Goal: Transaction & Acquisition: Purchase product/service

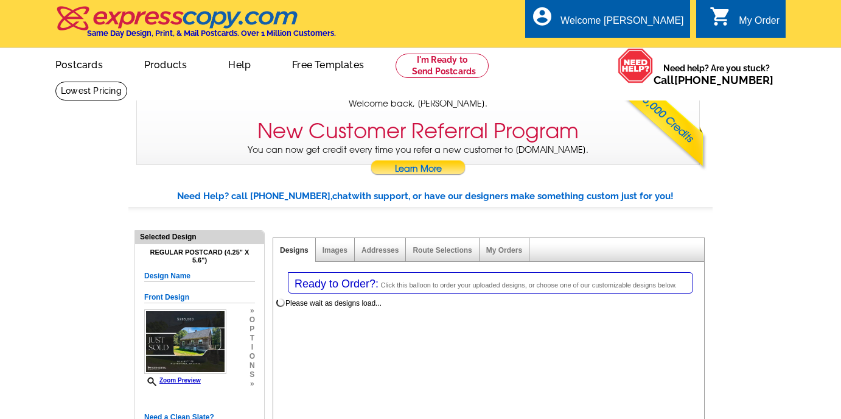
select select "1"
select select "back"
select select "785"
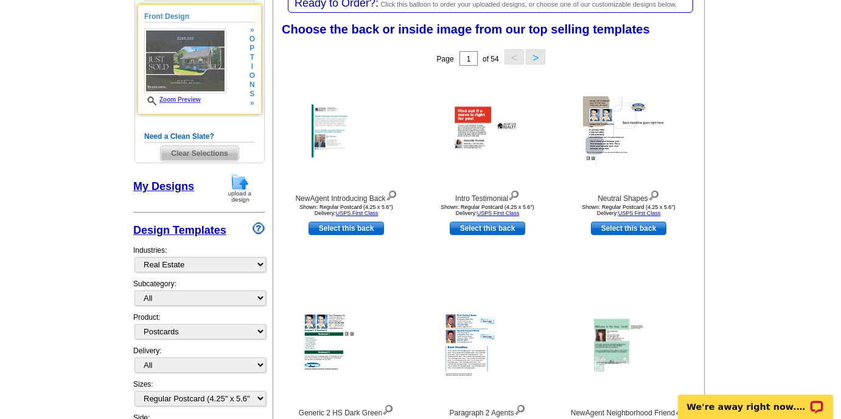
scroll to position [358, 0]
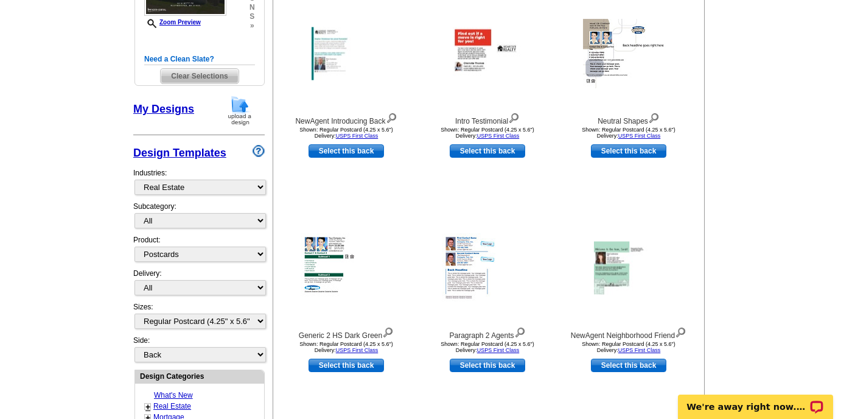
click at [180, 109] on link "My Designs" at bounding box center [163, 109] width 61 height 12
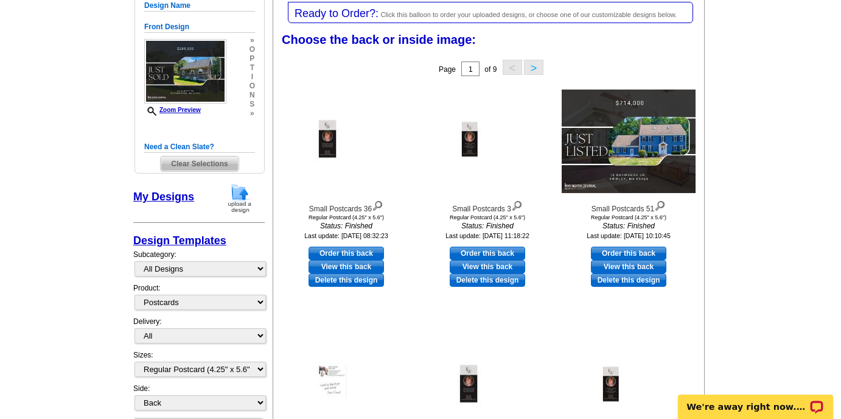
scroll to position [269, 0]
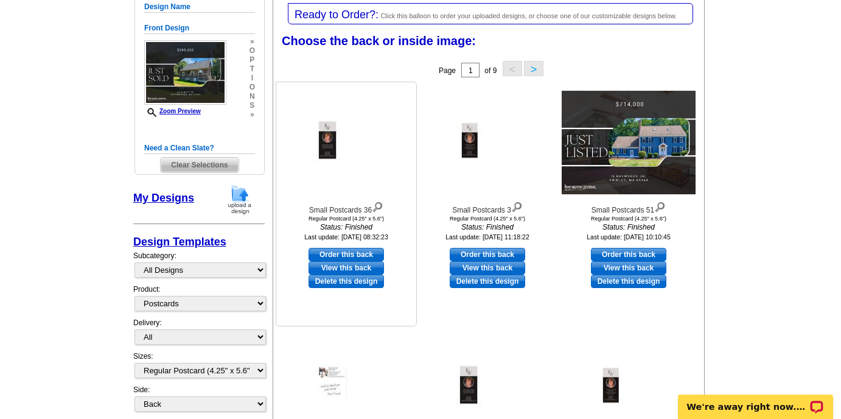
click at [340, 267] on link "View this back" at bounding box center [346, 267] width 75 height 13
click at [347, 254] on link "Order this back" at bounding box center [346, 254] width 75 height 13
select select "front"
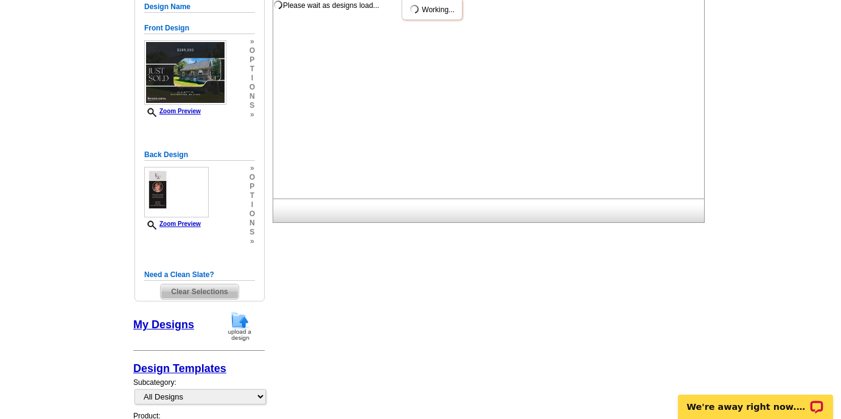
scroll to position [0, 0]
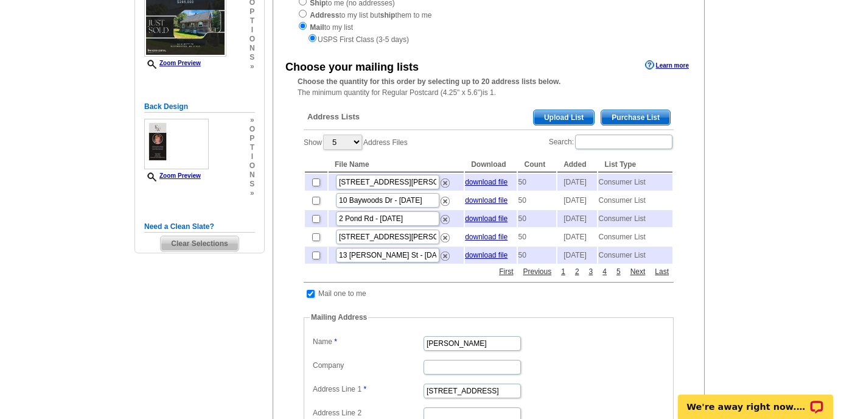
scroll to position [192, 0]
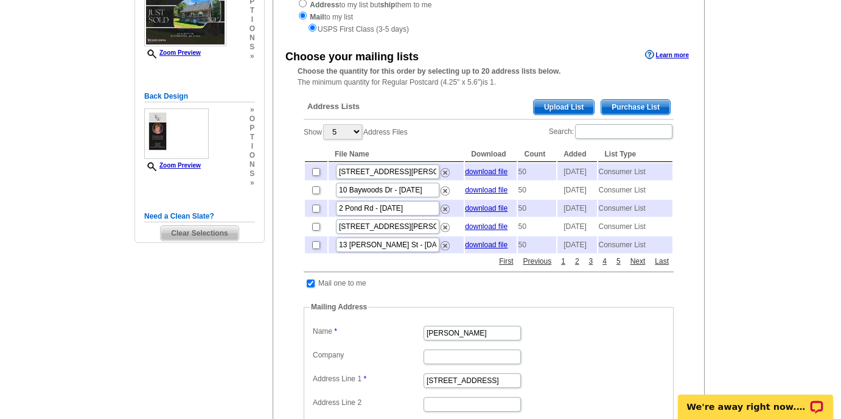
click at [617, 106] on span "Purchase List" at bounding box center [635, 107] width 69 height 15
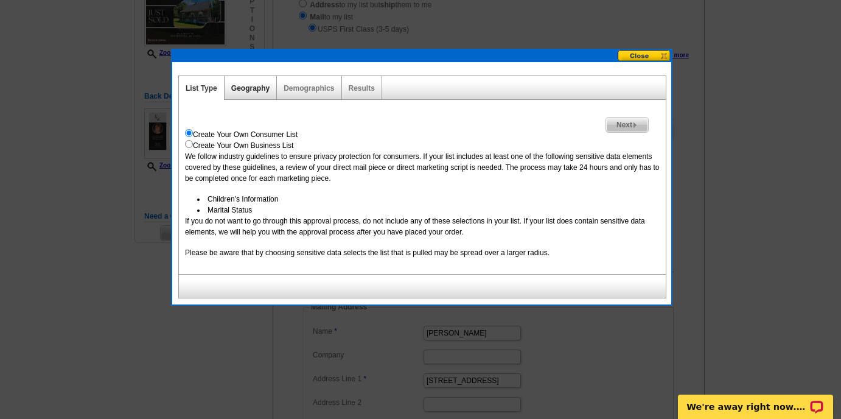
click at [247, 88] on link "Geography" at bounding box center [250, 88] width 38 height 9
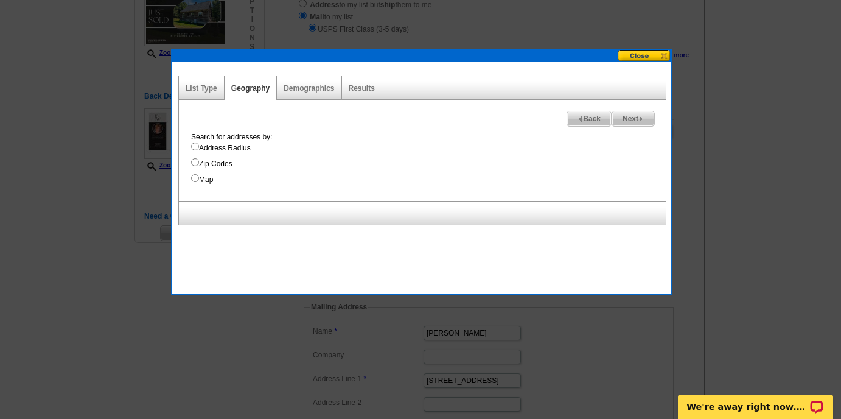
click at [194, 150] on input "Address Radius" at bounding box center [195, 146] width 8 height 8
radio input "true"
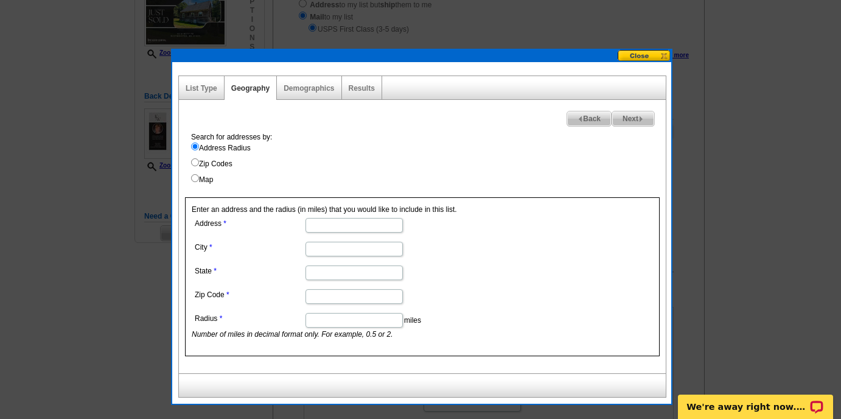
click at [314, 233] on dd at bounding box center [354, 224] width 324 height 19
click at [318, 226] on input "Address" at bounding box center [354, 225] width 97 height 15
type input "66 Minnott Rd"
click at [327, 253] on input "City" at bounding box center [354, 249] width 97 height 15
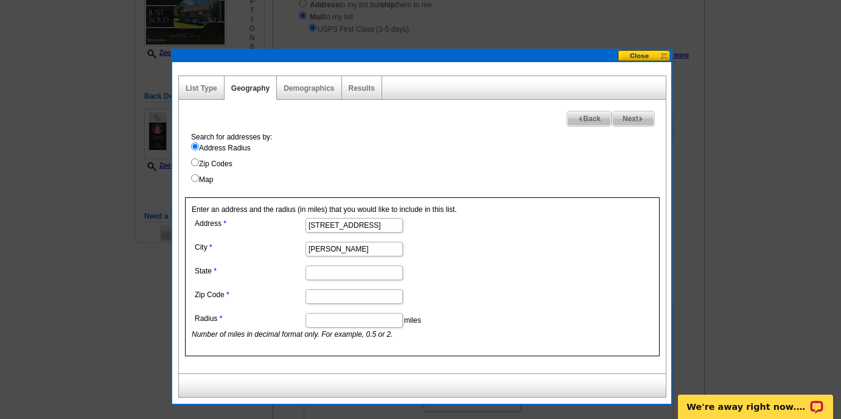
type input "Westminster"
type input "MA"
type input "01473"
click at [335, 323] on input "Radius" at bounding box center [354, 320] width 97 height 15
type input "1"
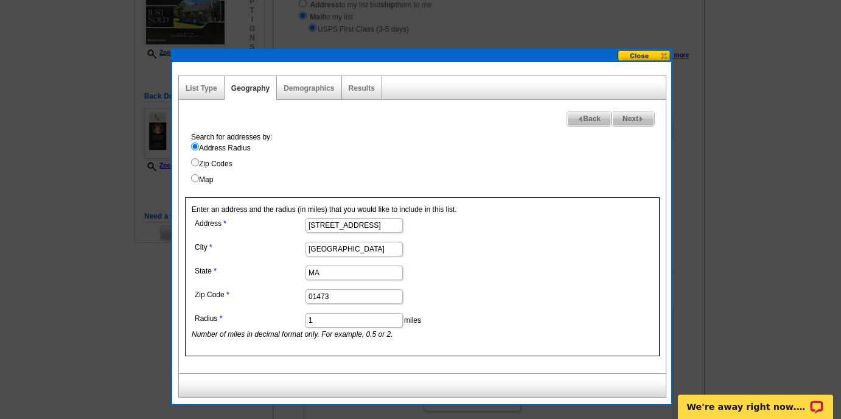
click at [333, 228] on input "66 Minnott Rd" at bounding box center [354, 225] width 97 height 15
type input "66 Minott Rd"
click at [631, 119] on span "Next" at bounding box center [633, 118] width 42 height 15
select select
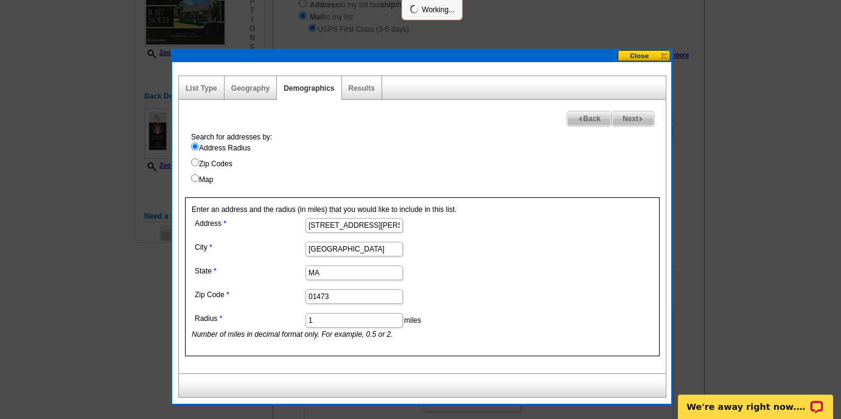
select select
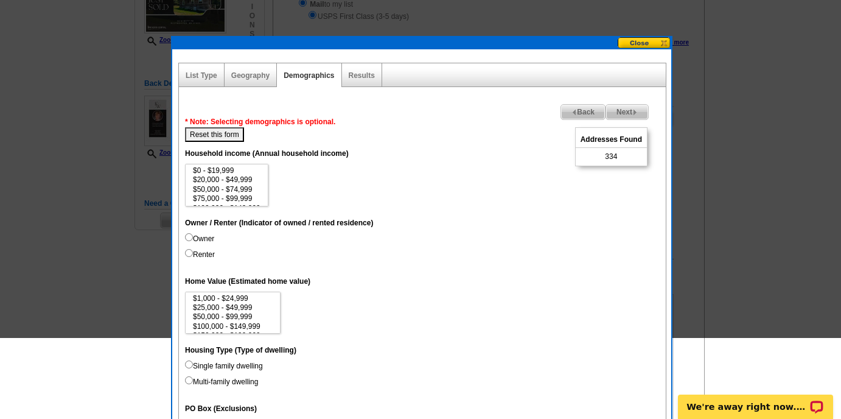
scroll to position [124, 0]
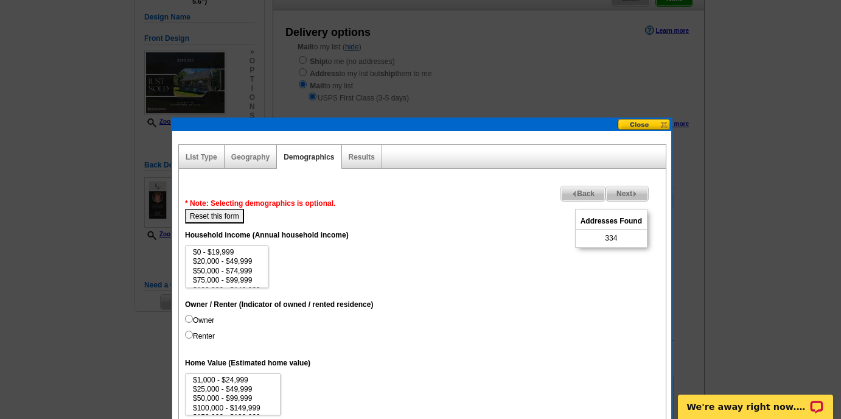
click at [618, 197] on span "Next" at bounding box center [627, 193] width 42 height 15
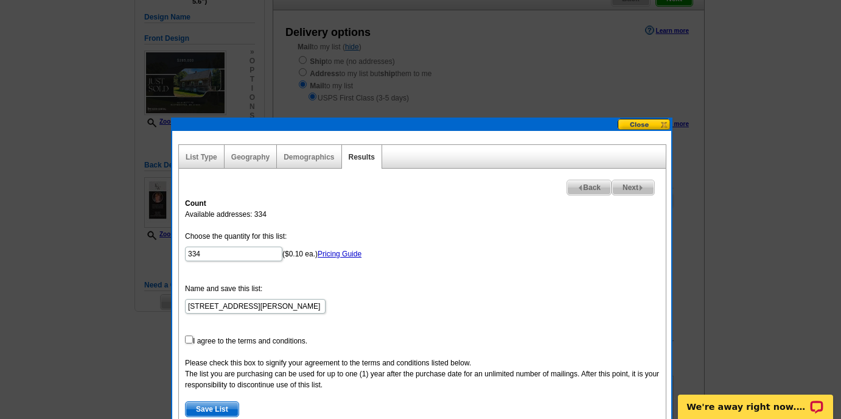
scroll to position [190, 0]
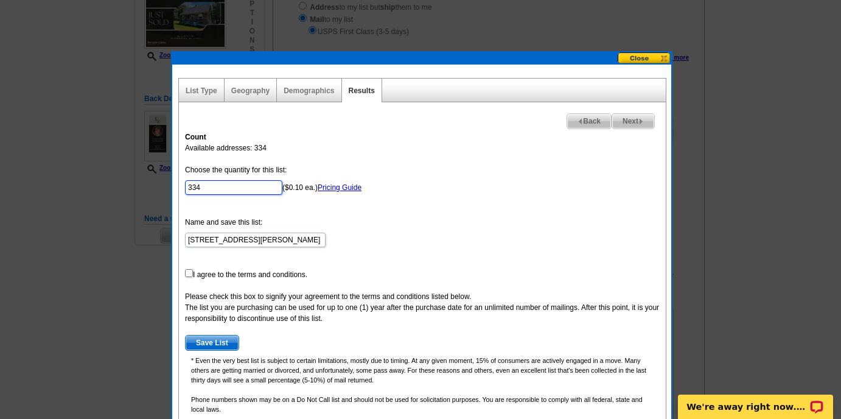
click at [229, 187] on input "334" at bounding box center [233, 187] width 97 height 15
type input "50"
click at [187, 274] on input "checkbox" at bounding box center [189, 273] width 8 height 8
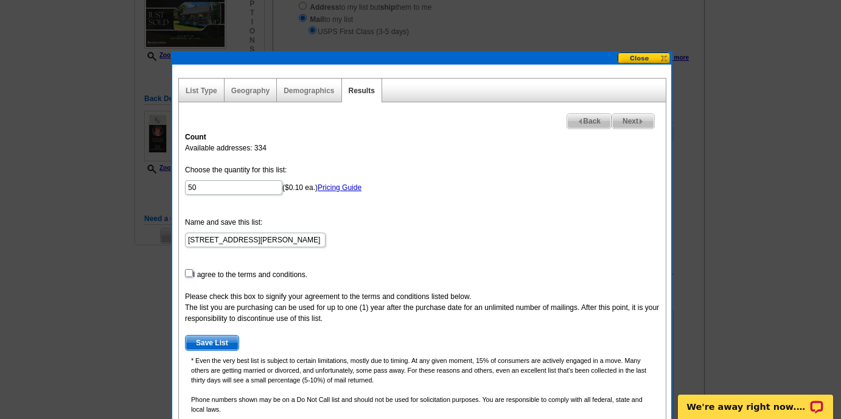
checkbox input "true"
click at [220, 341] on span "Save List" at bounding box center [212, 342] width 53 height 15
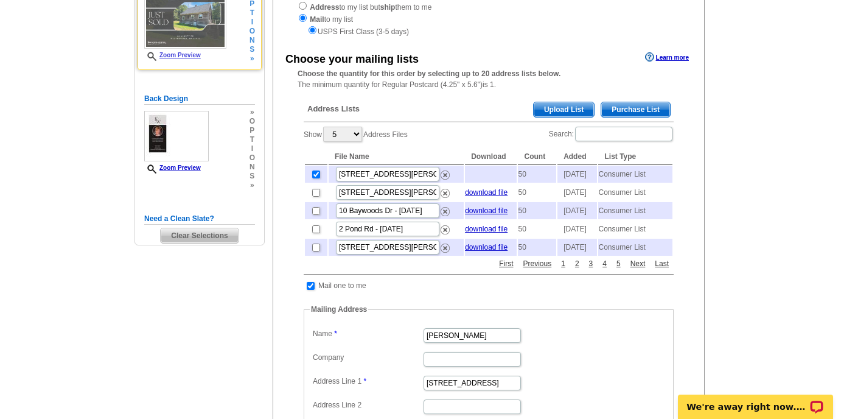
click at [197, 54] on link "Zoom Preview" at bounding box center [172, 55] width 57 height 7
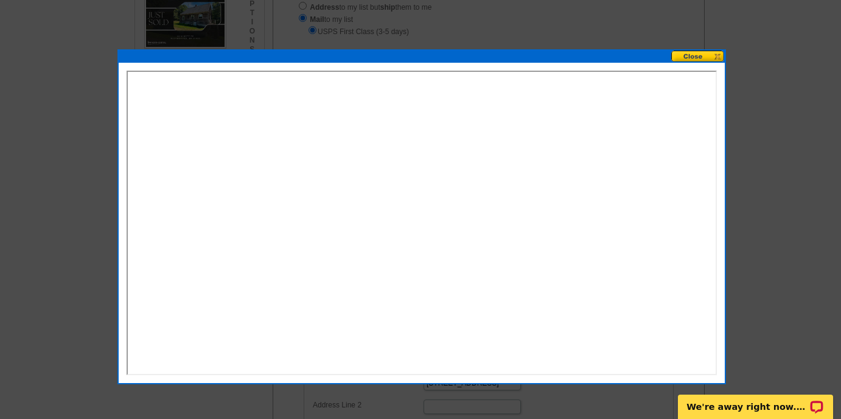
click at [696, 54] on button at bounding box center [698, 57] width 54 height 12
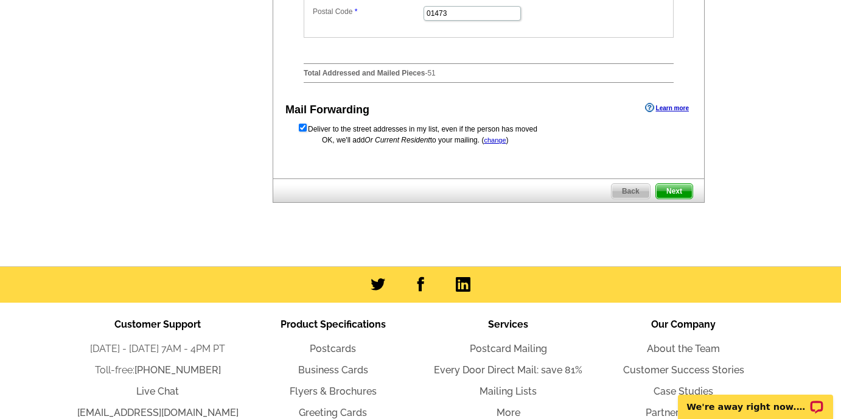
scroll to position [662, 0]
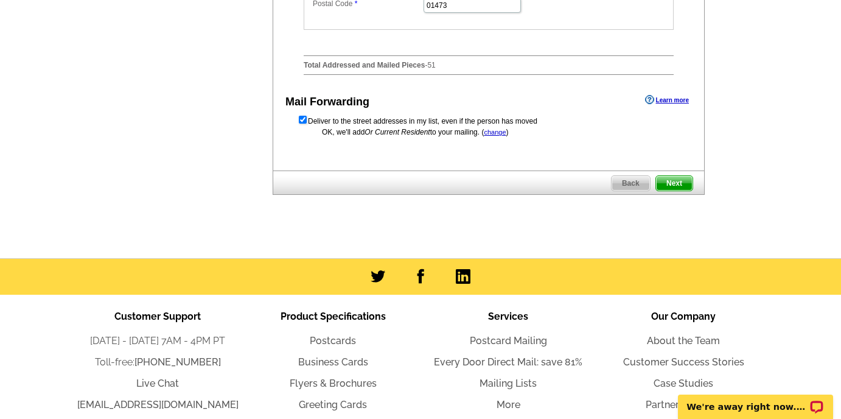
click at [677, 191] on span "Next" at bounding box center [674, 183] width 37 height 15
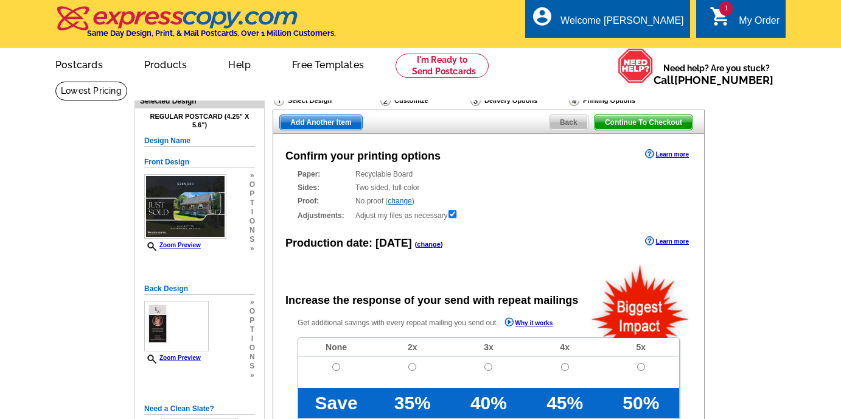
radio input "false"
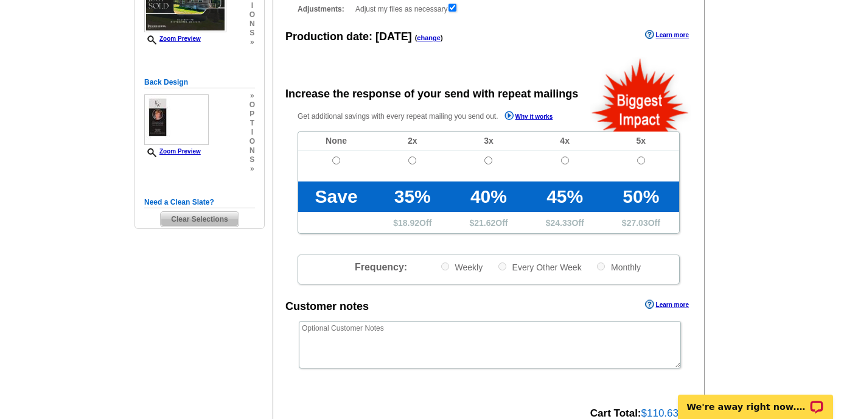
scroll to position [341, 0]
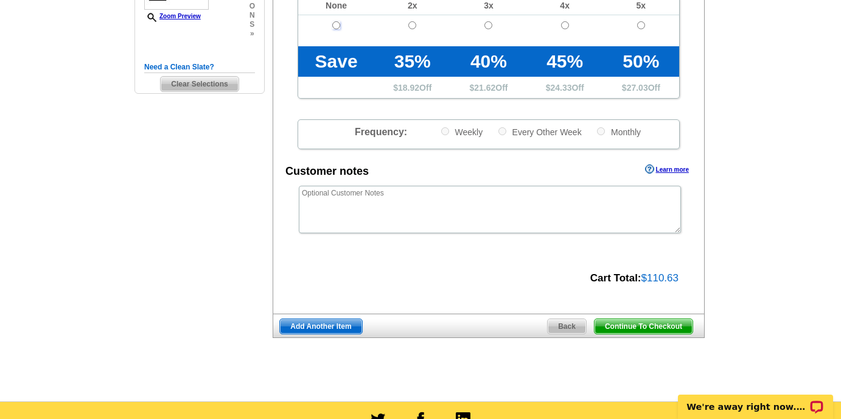
click at [334, 26] on input "radio" at bounding box center [336, 25] width 8 height 8
radio input "true"
click at [327, 325] on span "Add Another Item" at bounding box center [321, 326] width 82 height 15
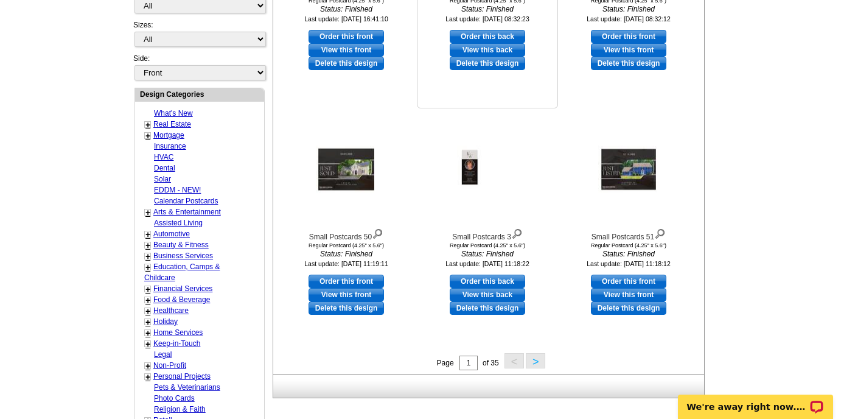
scroll to position [441, 0]
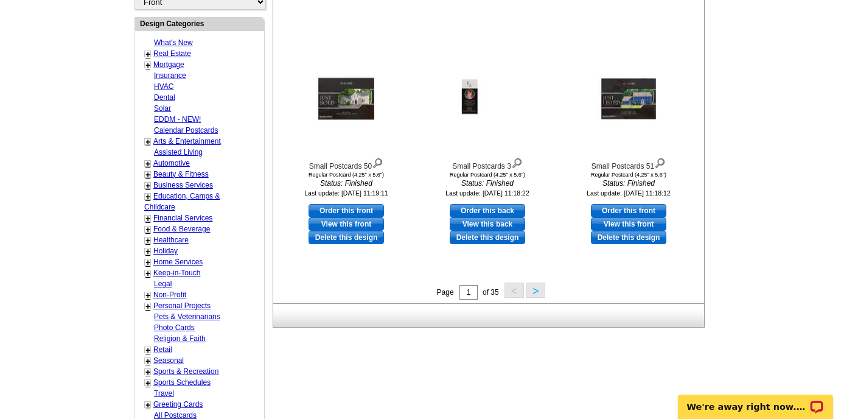
click at [532, 289] on button ">" at bounding box center [535, 289] width 19 height 15
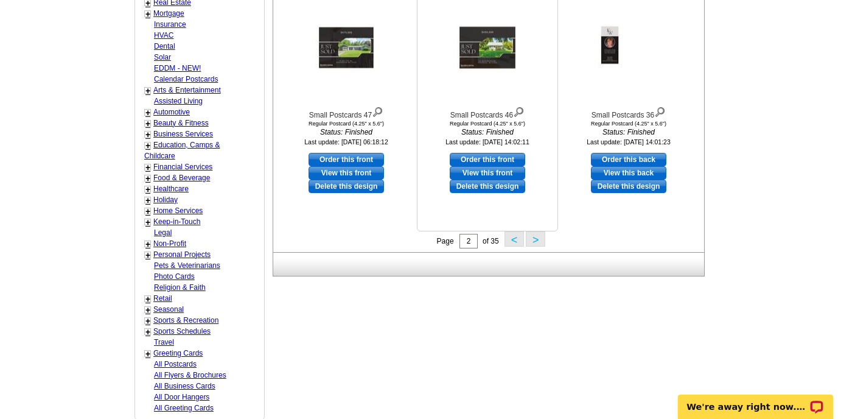
scroll to position [517, 0]
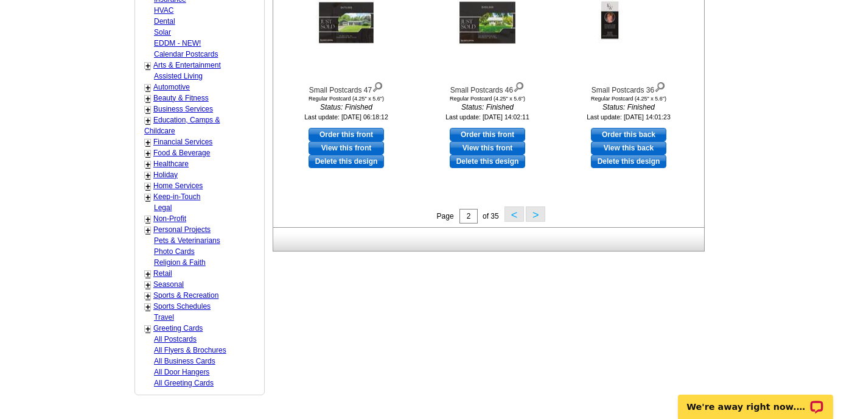
click at [536, 217] on button ">" at bounding box center [535, 213] width 19 height 15
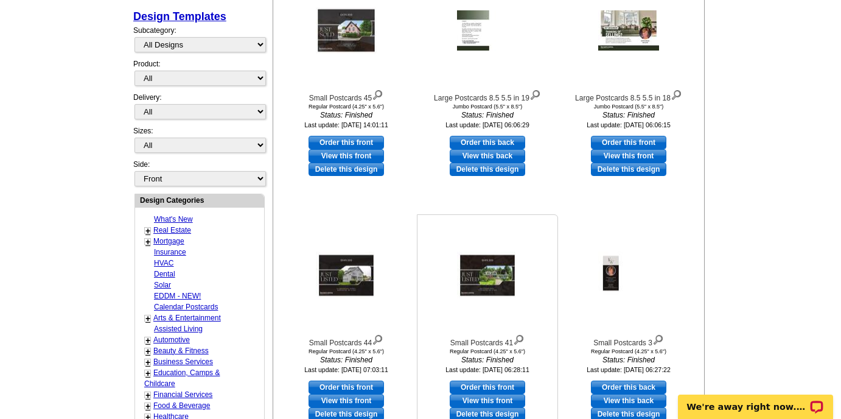
scroll to position [357, 0]
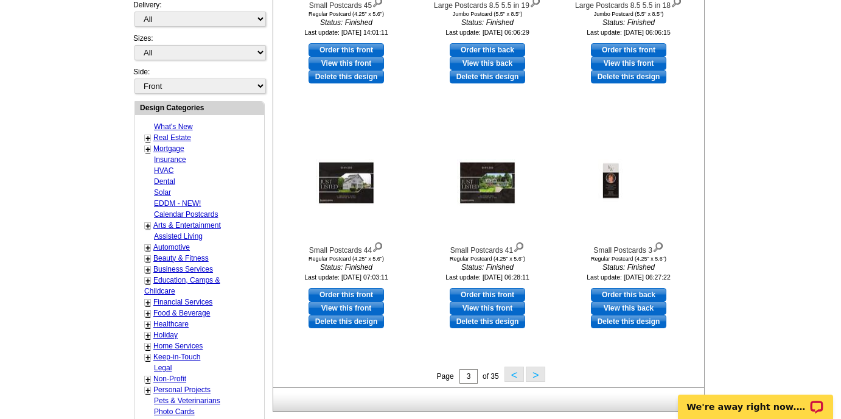
click at [539, 377] on button ">" at bounding box center [535, 373] width 19 height 15
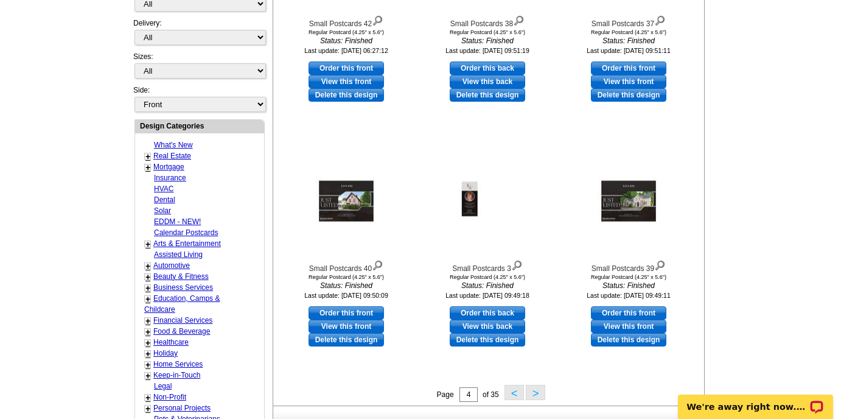
scroll to position [593, 0]
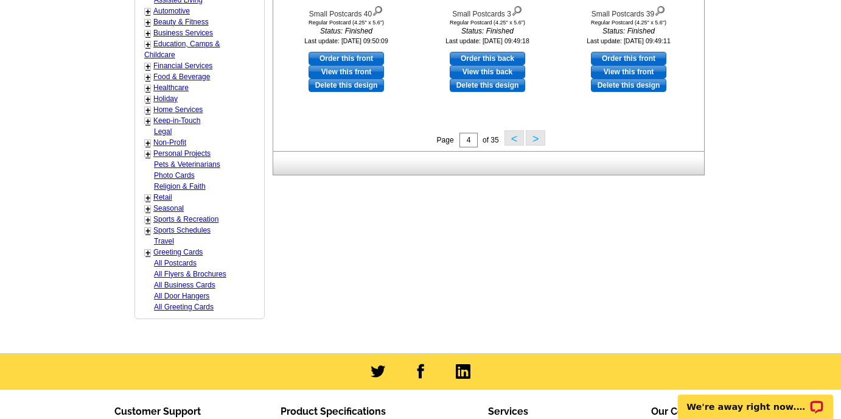
click at [537, 144] on button ">" at bounding box center [535, 137] width 19 height 15
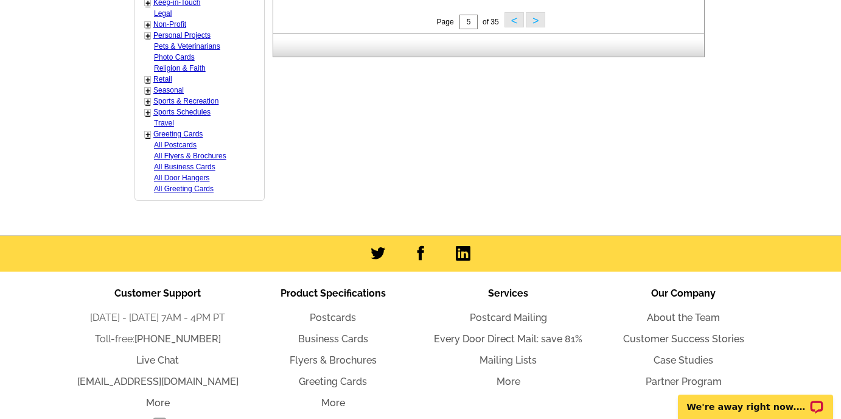
scroll to position [645, 0]
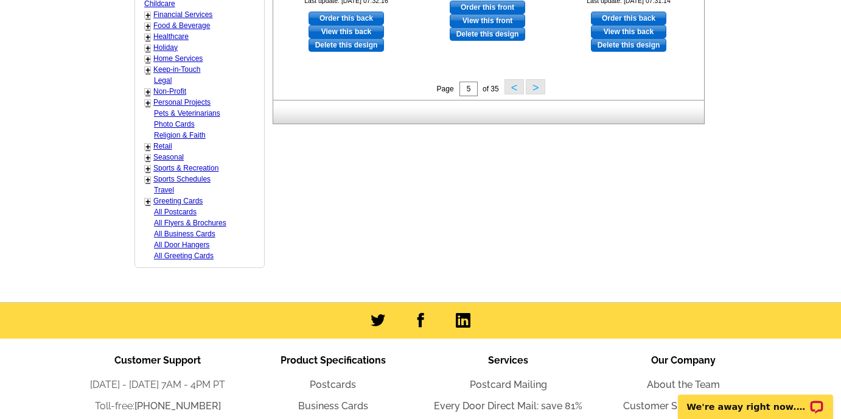
click at [534, 89] on button ">" at bounding box center [535, 86] width 19 height 15
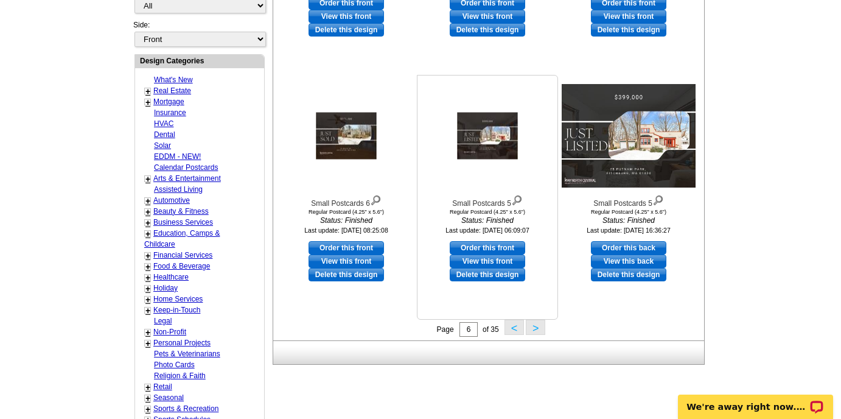
scroll to position [441, 0]
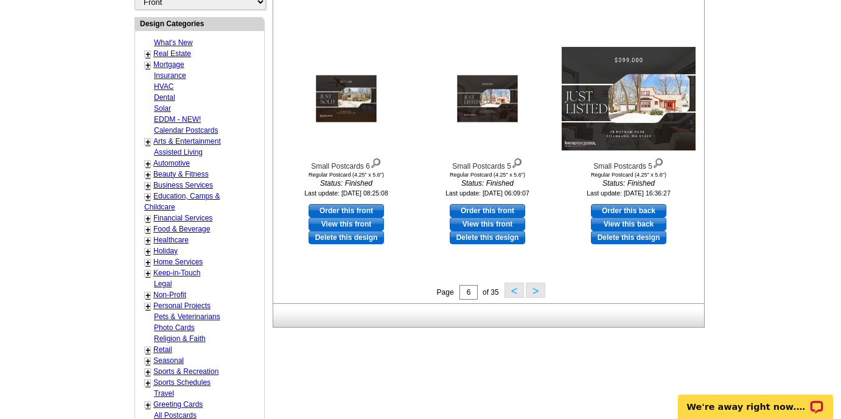
click at [536, 297] on button ">" at bounding box center [535, 289] width 19 height 15
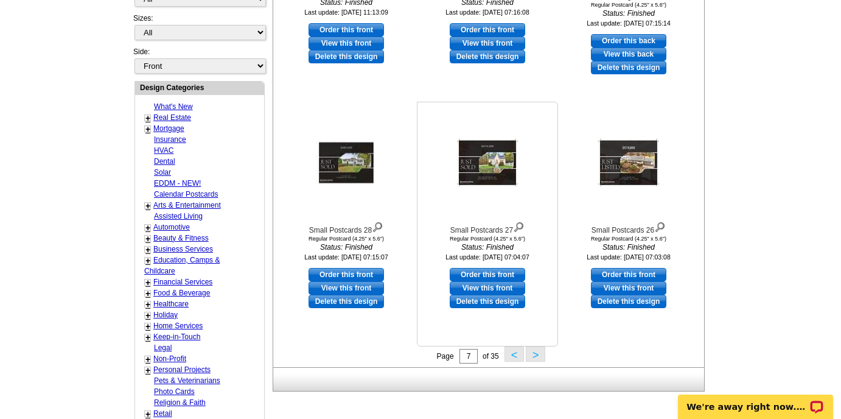
scroll to position [424, 0]
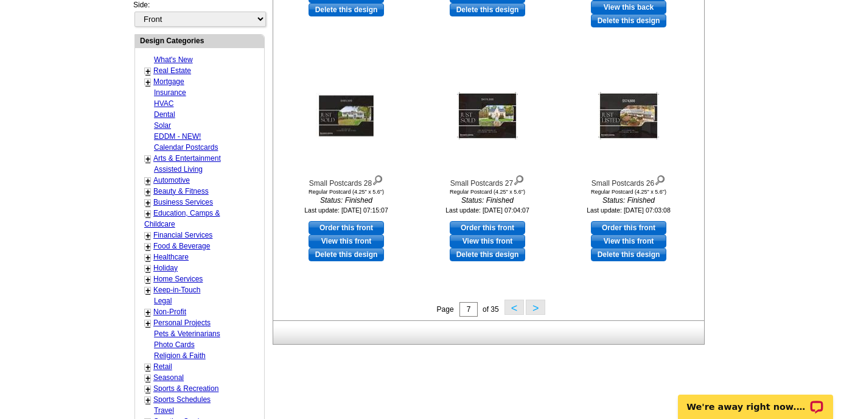
click at [519, 307] on button "<" at bounding box center [514, 306] width 19 height 15
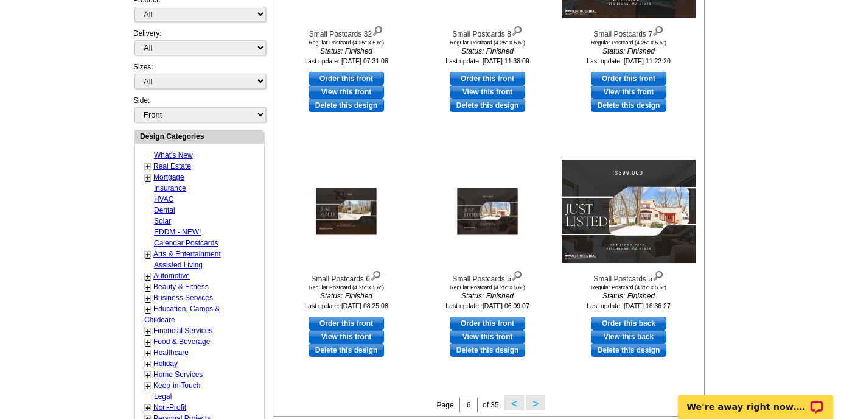
scroll to position [376, 0]
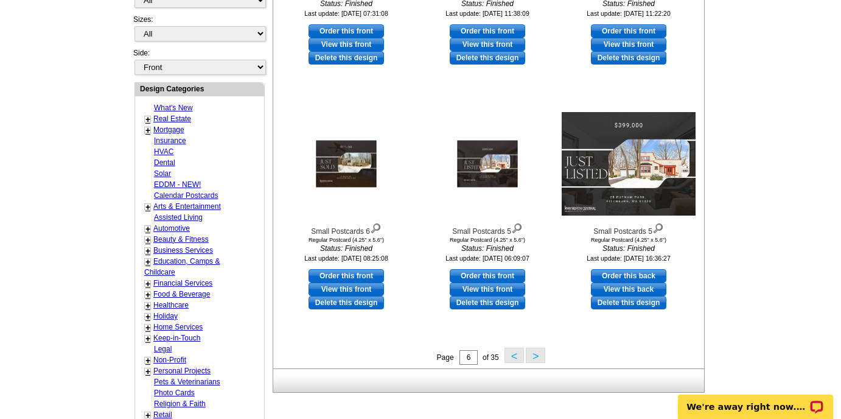
click at [517, 357] on button "<" at bounding box center [514, 355] width 19 height 15
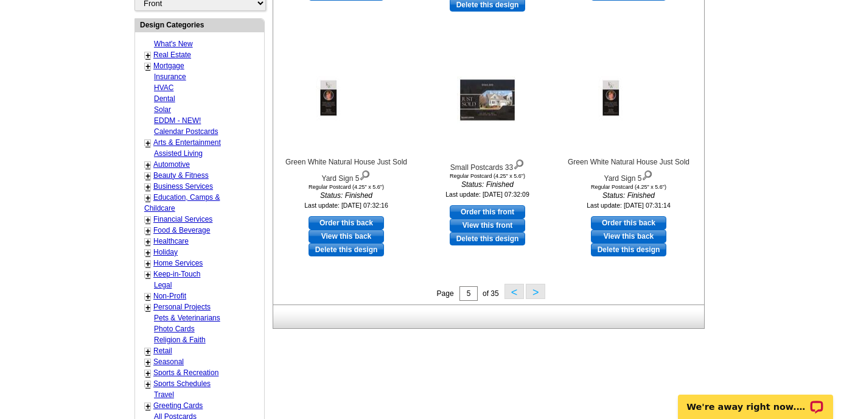
scroll to position [452, 0]
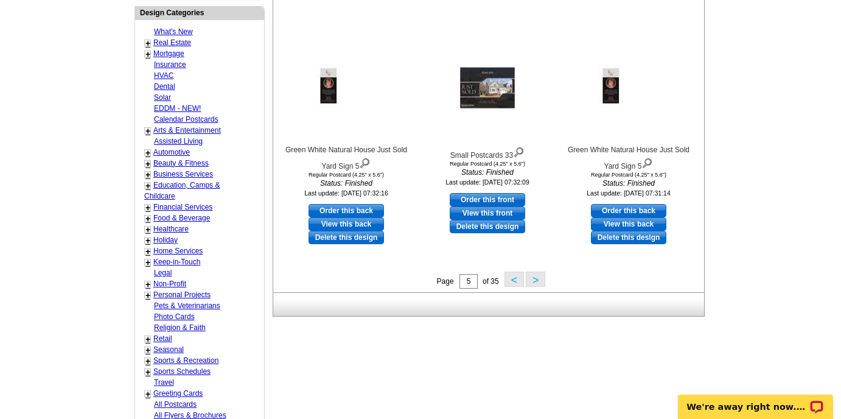
click at [512, 279] on button "<" at bounding box center [514, 278] width 19 height 15
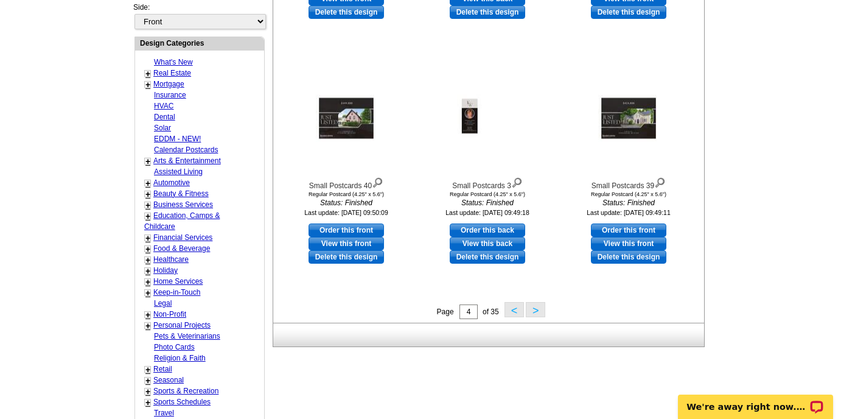
scroll to position [472, 0]
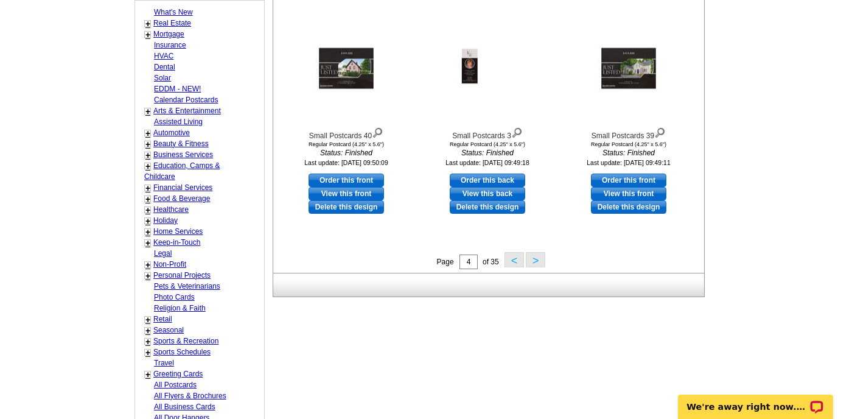
click at [516, 260] on button "<" at bounding box center [514, 259] width 19 height 15
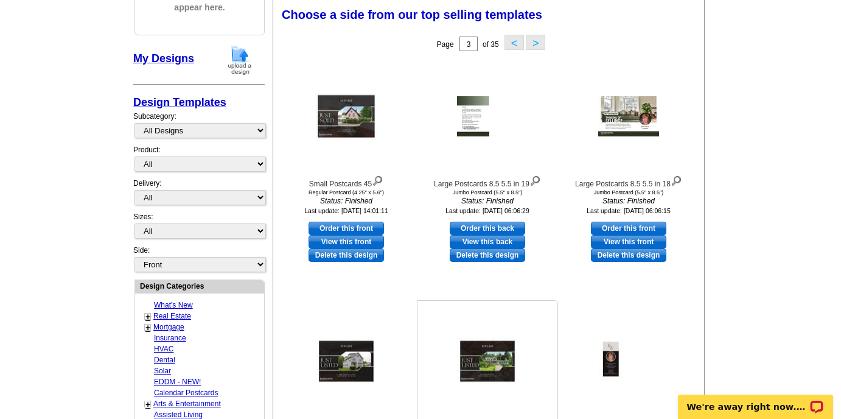
scroll to position [97, 0]
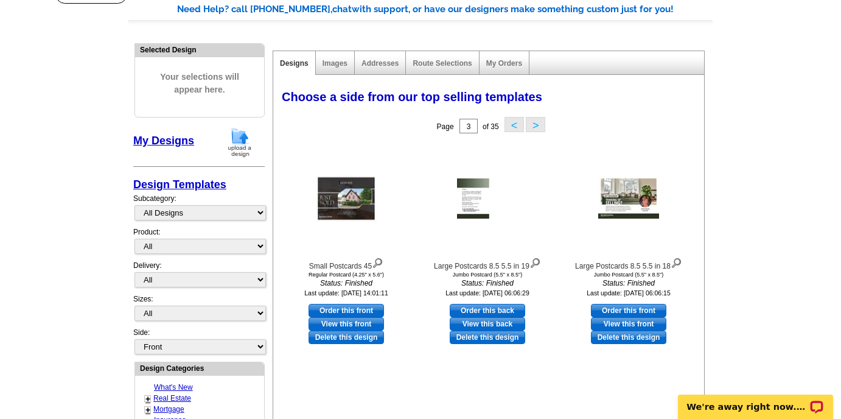
click at [513, 121] on button "<" at bounding box center [514, 124] width 19 height 15
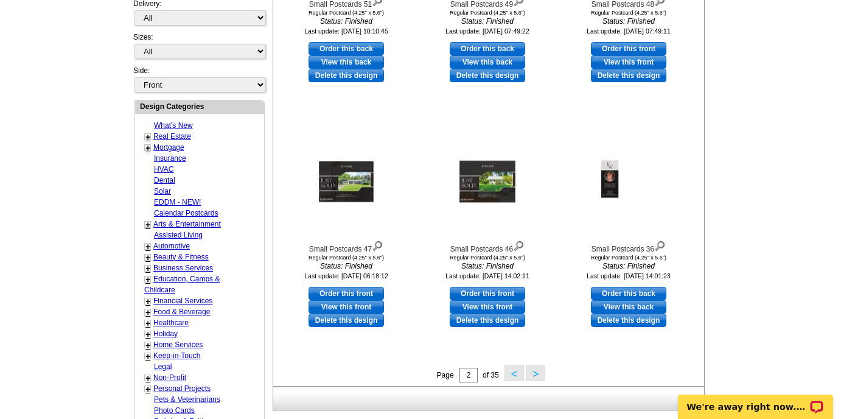
scroll to position [429, 0]
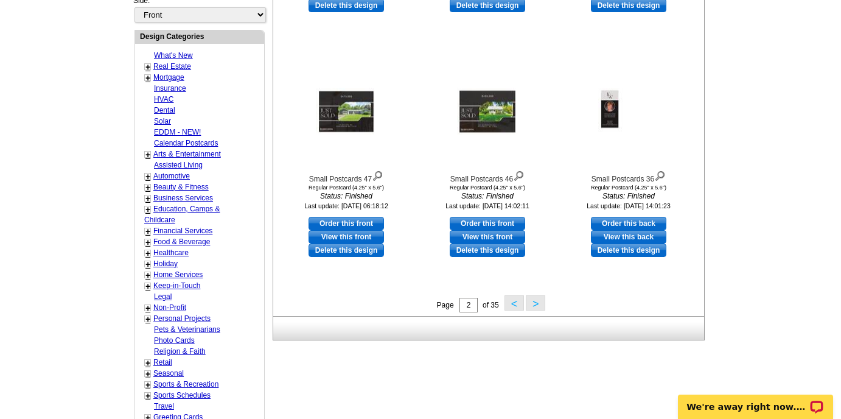
click at [509, 301] on button "<" at bounding box center [514, 302] width 19 height 15
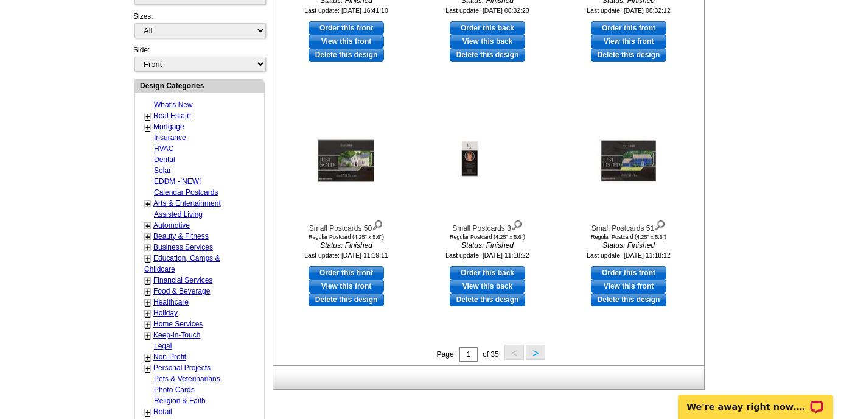
scroll to position [427, 0]
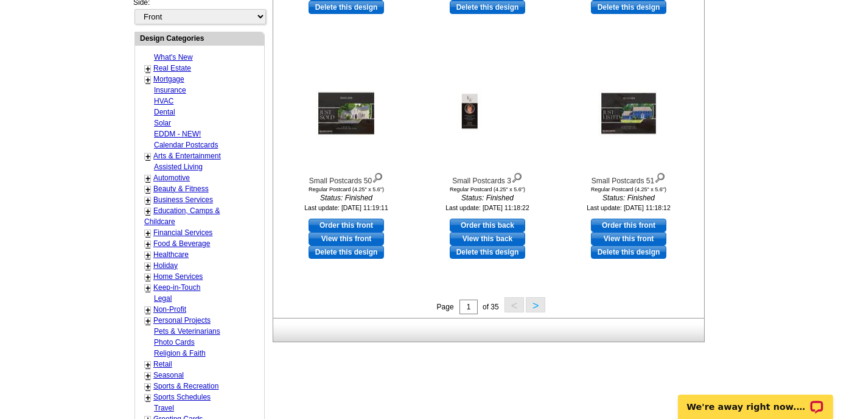
click at [534, 303] on button ">" at bounding box center [535, 304] width 19 height 15
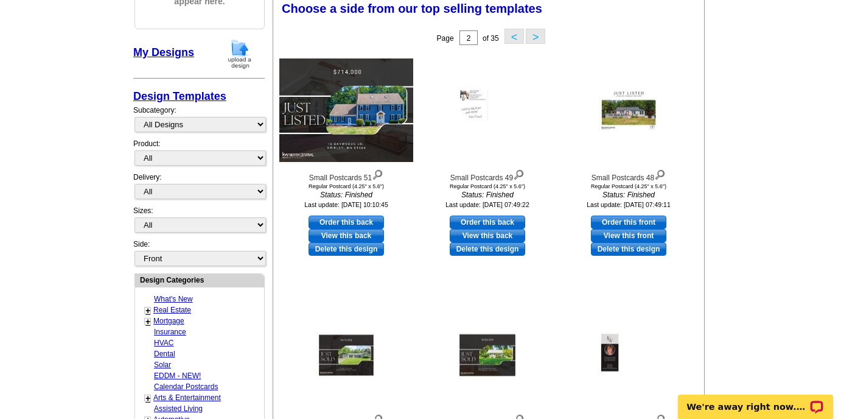
scroll to position [179, 0]
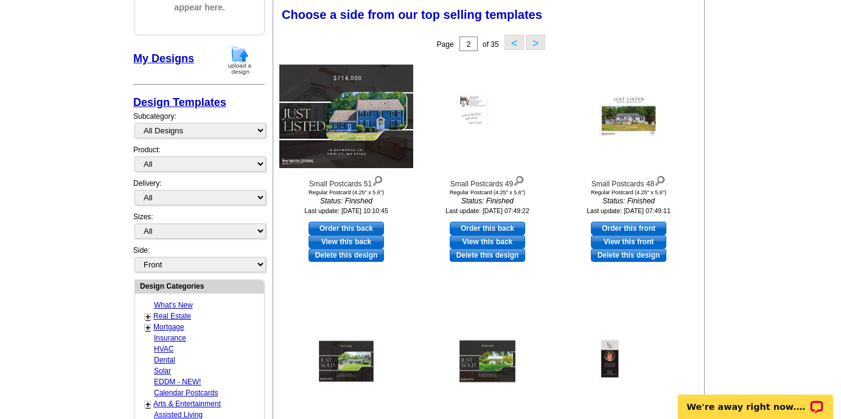
click at [546, 36] on div "Page 2 of 35 < >" at bounding box center [491, 44] width 431 height 24
click at [539, 42] on button ">" at bounding box center [535, 42] width 19 height 15
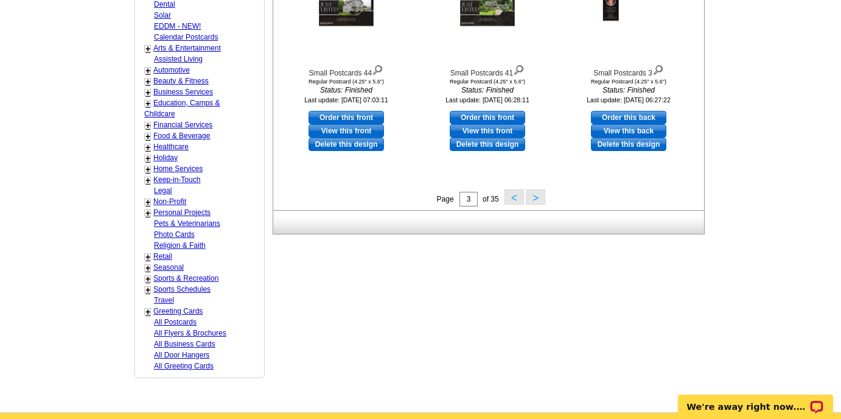
scroll to position [556, 0]
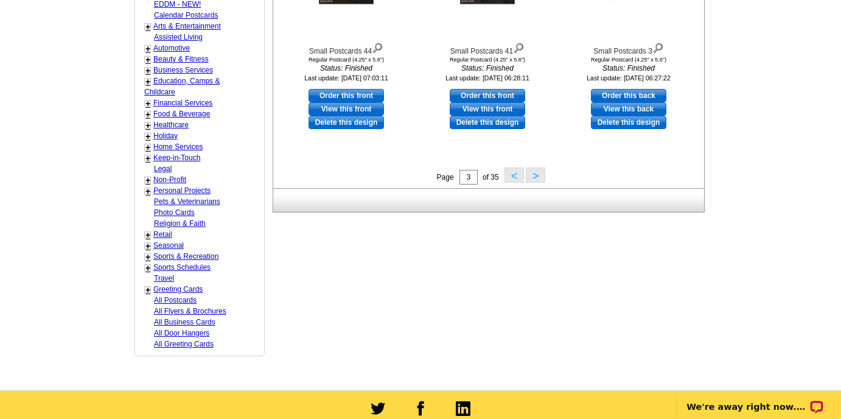
click at [532, 175] on button ">" at bounding box center [535, 174] width 19 height 15
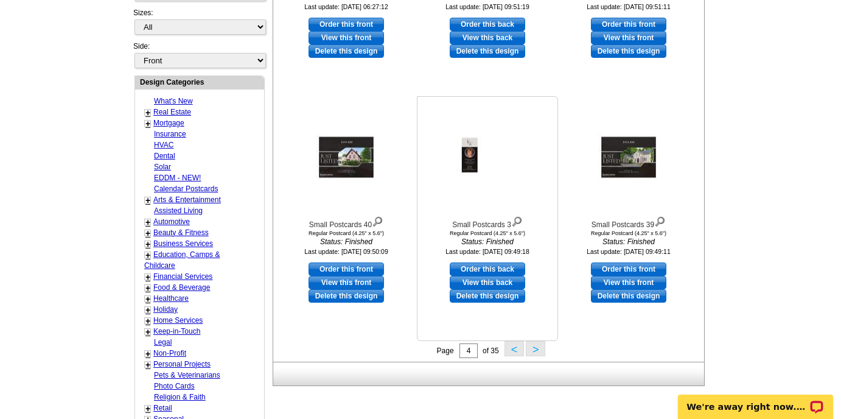
scroll to position [429, 0]
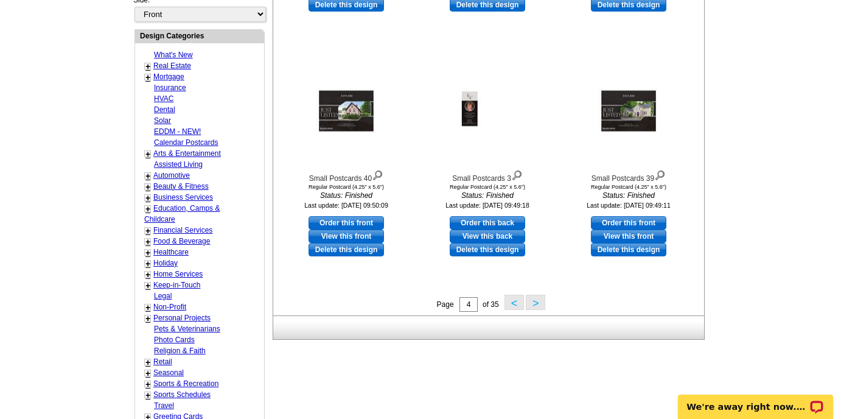
click at [537, 302] on button ">" at bounding box center [535, 302] width 19 height 15
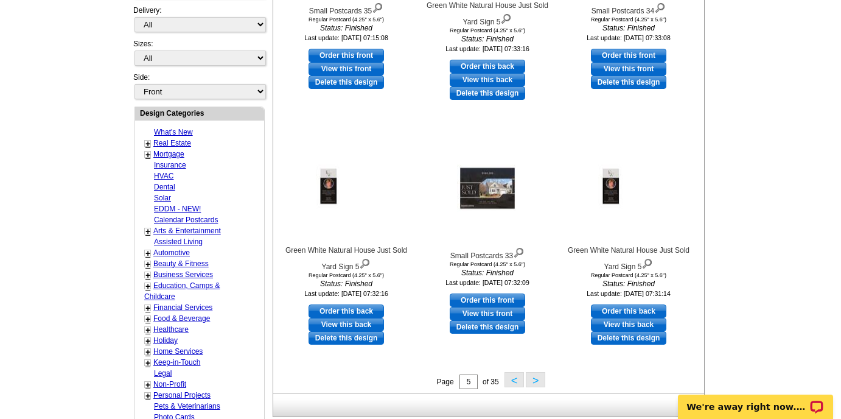
scroll to position [415, 0]
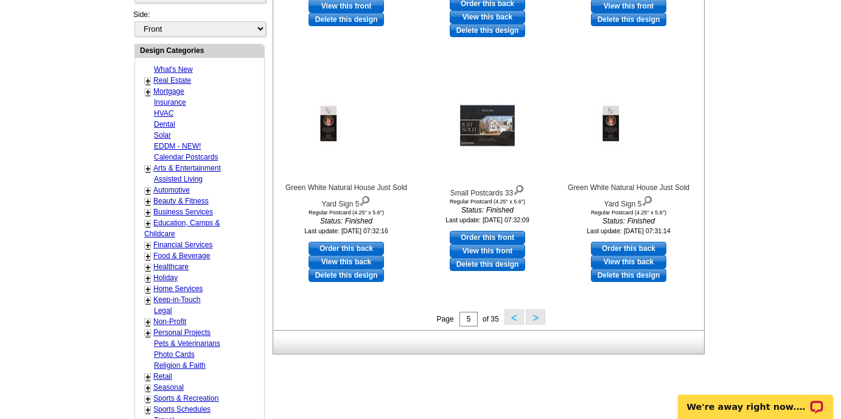
click at [538, 311] on button ">" at bounding box center [535, 316] width 19 height 15
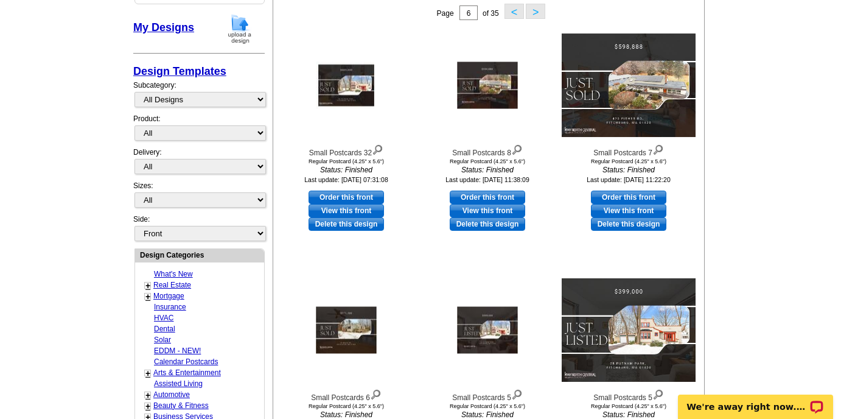
scroll to position [38, 0]
